Goal: Book appointment/travel/reservation

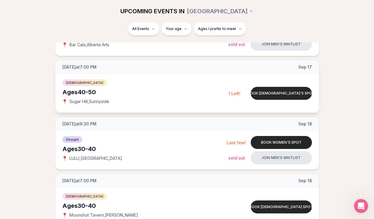
scroll to position [346, 0]
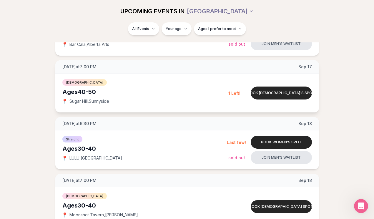
click at [97, 103] on span "Sugar Hill , Sunnyside" at bounding box center [89, 101] width 40 height 6
copy span "Sugar Hill , Sunnyside"
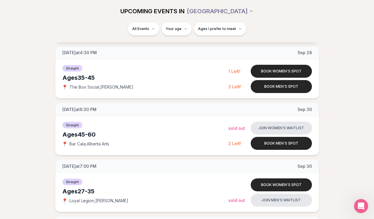
scroll to position [1002, 0]
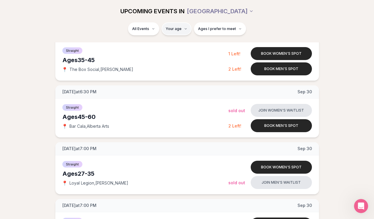
type input "**"
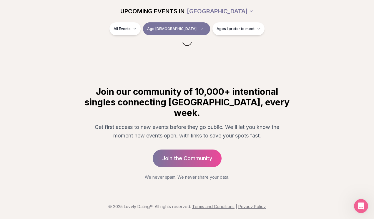
scroll to position [78, 0]
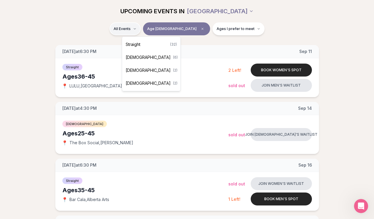
click at [150, 57] on span "[DEMOGRAPHIC_DATA]" at bounding box center [147, 57] width 45 height 6
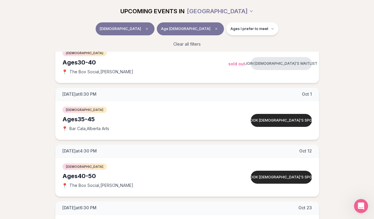
scroll to position [159, 0]
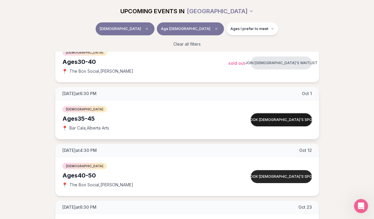
click at [275, 119] on button "Book queer women's spot" at bounding box center [280, 119] width 61 height 13
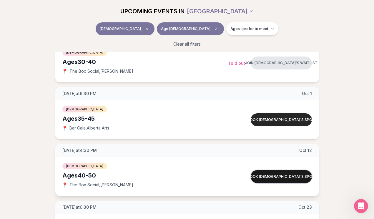
click at [275, 176] on button "Book queer women's spot" at bounding box center [280, 176] width 61 height 13
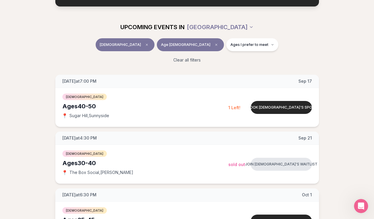
scroll to position [0, 0]
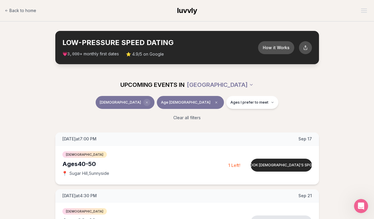
click at [150, 103] on span "Clear event type filter" at bounding box center [146, 102] width 7 height 7
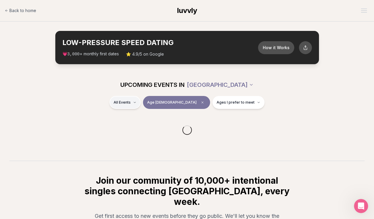
click at [139, 105] on html "Back to home luvvly LOW-PRESSURE SPEED DATING How it Works 💗 3,000 + monthly fi…" at bounding box center [187, 153] width 374 height 307
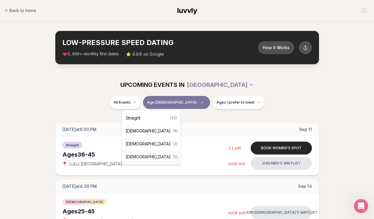
click at [129, 155] on span "Bisexual" at bounding box center [147, 157] width 45 height 6
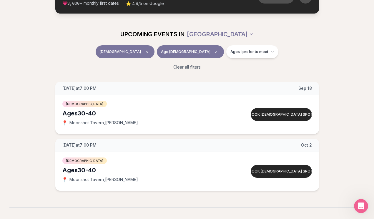
scroll to position [54, 0]
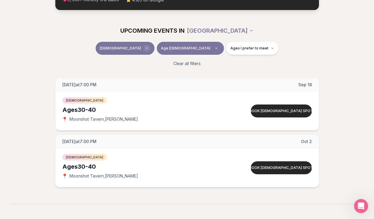
click at [148, 47] on icon "Clear event type filter" at bounding box center [147, 48] width 4 height 4
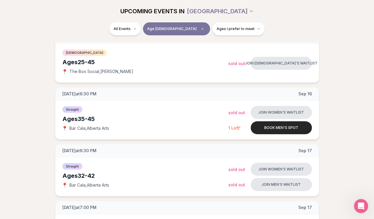
scroll to position [151, 0]
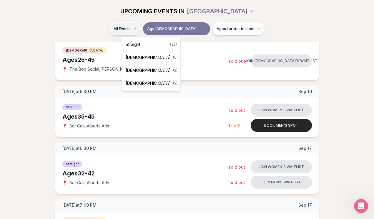
click at [140, 83] on span "Bisexual" at bounding box center [147, 83] width 45 height 6
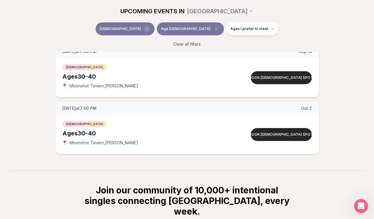
click at [148, 27] on icon "Clear event type filter" at bounding box center [147, 29] width 4 height 4
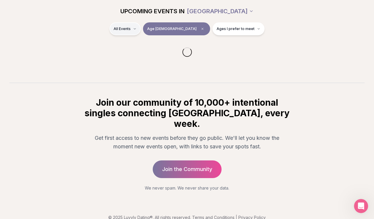
scroll to position [87, 0]
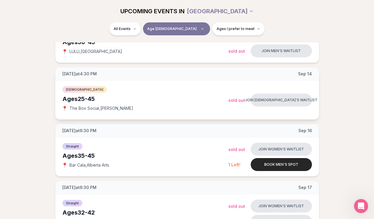
scroll to position [116, 0]
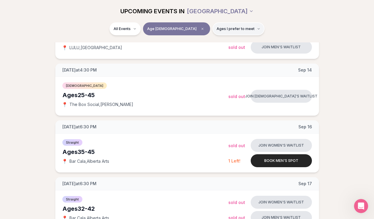
click at [216, 30] on span "Ages I prefer to meet" at bounding box center [235, 28] width 38 height 5
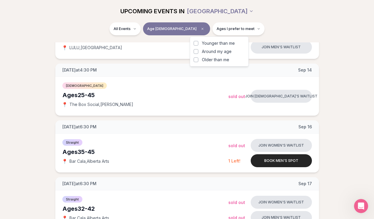
click at [267, 21] on div "UPCOMING EVENTS IN PORTLAND" at bounding box center [187, 11] width 339 height 22
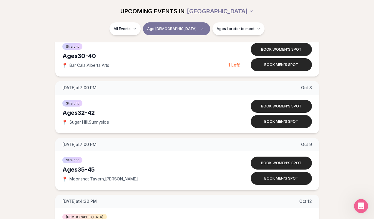
scroll to position [1184, 0]
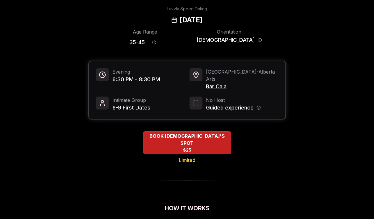
scroll to position [26, 0]
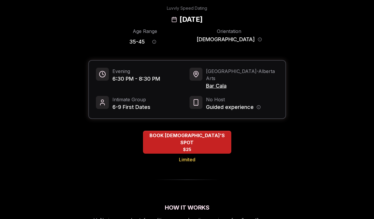
click at [221, 82] on span "Bar Cala" at bounding box center [242, 86] width 72 height 8
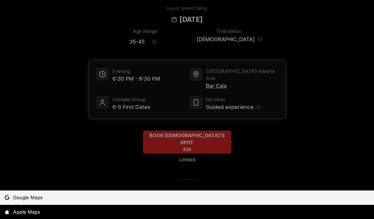
click at [35, 197] on span "Google Maps" at bounding box center [28, 197] width 30 height 7
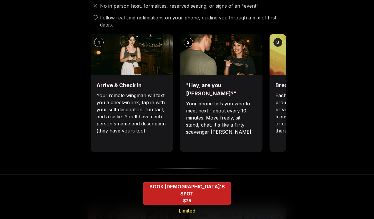
scroll to position [223, 0]
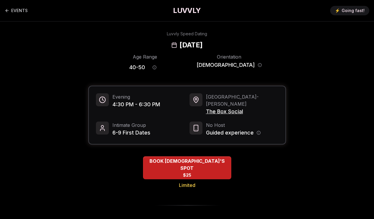
click at [217, 107] on span "The Box Social" at bounding box center [242, 111] width 72 height 8
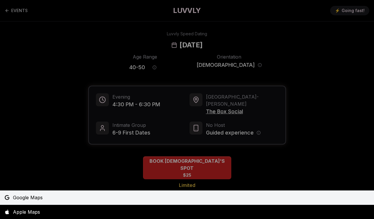
click at [23, 198] on span "Google Maps" at bounding box center [28, 197] width 30 height 7
